Goal: Information Seeking & Learning: Check status

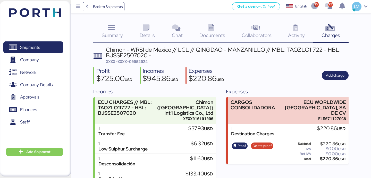
click at [110, 7] on span "Back to Shipments" at bounding box center [108, 7] width 30 height 6
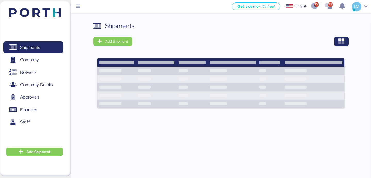
click at [347, 49] on div "Shipments Add Shipment" at bounding box center [220, 67] width 255 height 93
click at [344, 43] on icon "button" at bounding box center [342, 41] width 6 height 6
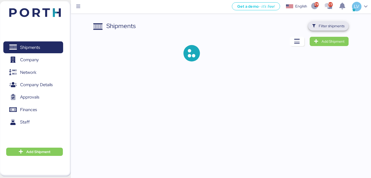
click at [331, 28] on span "Filter shipments" at bounding box center [332, 26] width 26 height 6
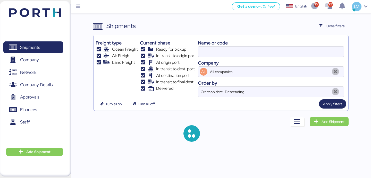
click at [292, 57] on div "Name or code Company AL All companies Order by Creation date, Descending" at bounding box center [271, 67] width 146 height 60
click at [292, 54] on input at bounding box center [271, 52] width 146 height 10
paste input "454510027291"
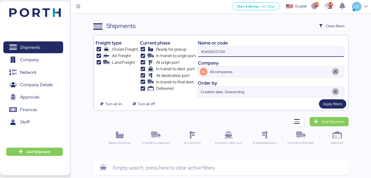
click at [247, 56] on input "454510027291" at bounding box center [271, 52] width 146 height 10
paste input "166750 / O0051937"
drag, startPoint x: 217, startPoint y: 53, endPoint x: 188, endPoint y: 48, distance: 29.4
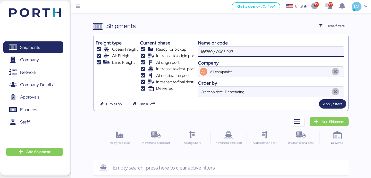
click at [188, 48] on div "Freight type Ocean Freight Air Freight Land Freight Current phase Ready for pic…" at bounding box center [221, 67] width 251 height 60
type input "O0051937"
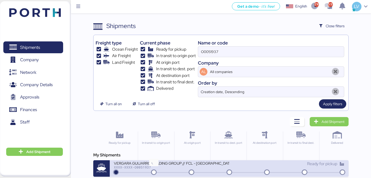
click at [165, 176] on icon at bounding box center [154, 173] width 25 height 6
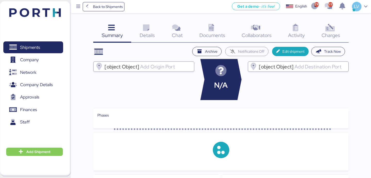
click at [329, 25] on icon at bounding box center [330, 27] width 11 height 7
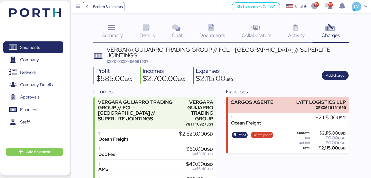
scroll to position [35, 0]
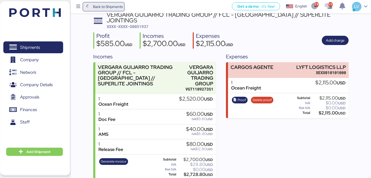
click at [110, 10] on span "Back to Shipments" at bounding box center [104, 6] width 38 height 9
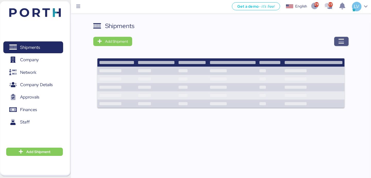
click at [343, 40] on icon "button" at bounding box center [342, 41] width 6 height 6
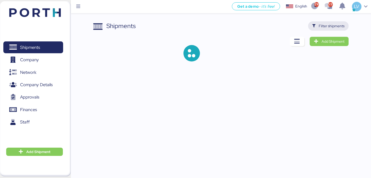
click at [336, 23] on span "Filter shipments" at bounding box center [332, 26] width 26 height 6
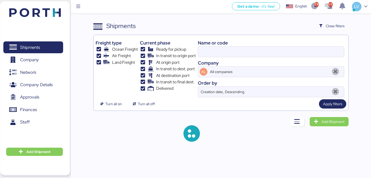
click at [298, 46] on div at bounding box center [271, 51] width 146 height 11
click at [298, 47] on input at bounding box center [271, 52] width 146 height 10
click at [298, 46] on div at bounding box center [271, 51] width 146 height 11
click at [298, 47] on input at bounding box center [271, 52] width 146 height 10
paste input "MEDUPQ615411"
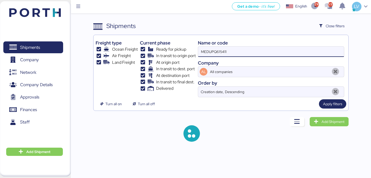
type input "MEDUPQ615411"
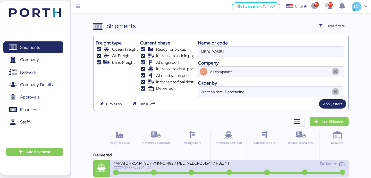
click at [195, 168] on div "XXXX-XXXX-O0051477" at bounding box center [171, 168] width 115 height 4
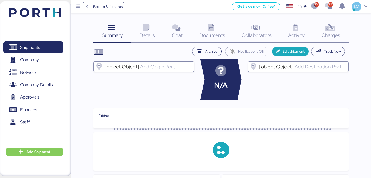
click at [336, 28] on div "Charges 0" at bounding box center [331, 31] width 35 height 21
